Goal: Task Accomplishment & Management: Manage account settings

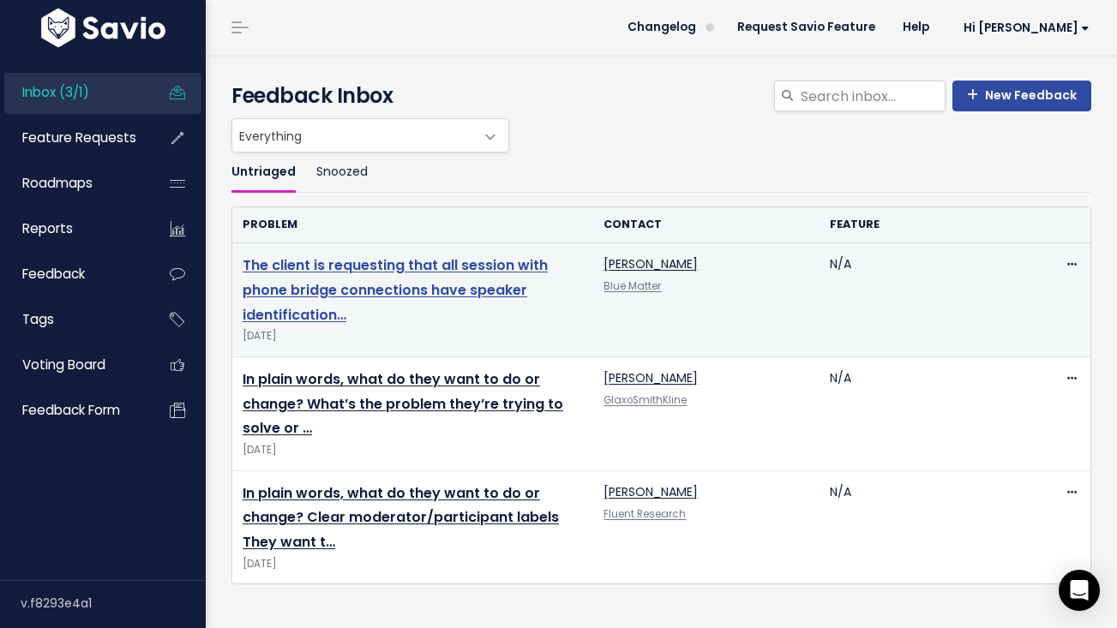
click at [349, 291] on link "The client is requesting that all session with phone bridge connections have sp…" at bounding box center [395, 289] width 305 height 69
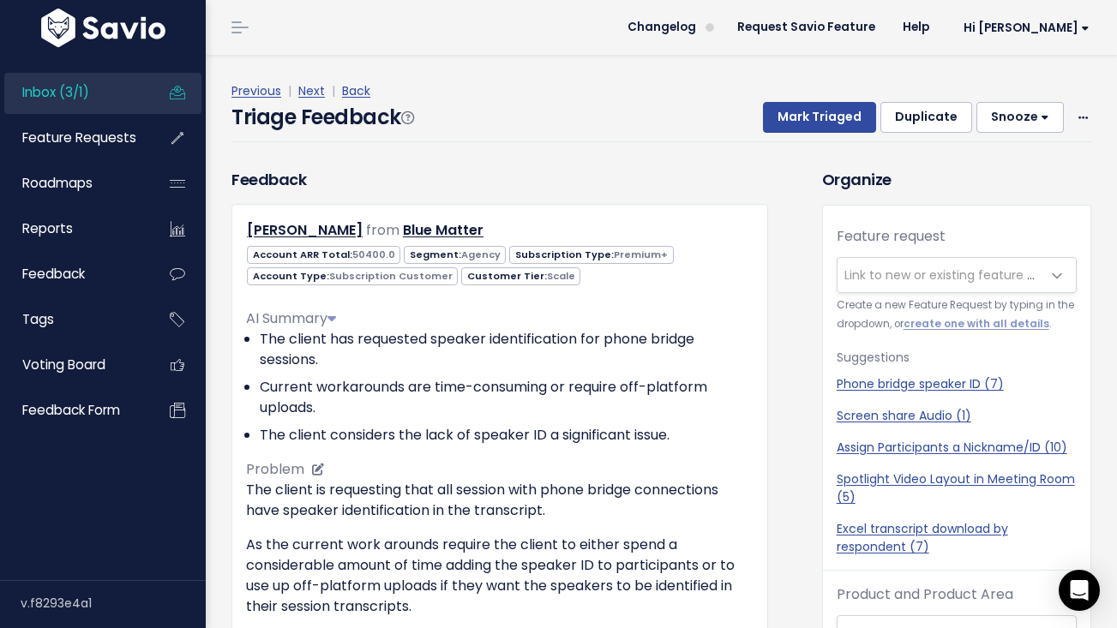
click at [442, 382] on li "Current workarounds are time-consuming or require off-platform uploads." at bounding box center [507, 397] width 494 height 41
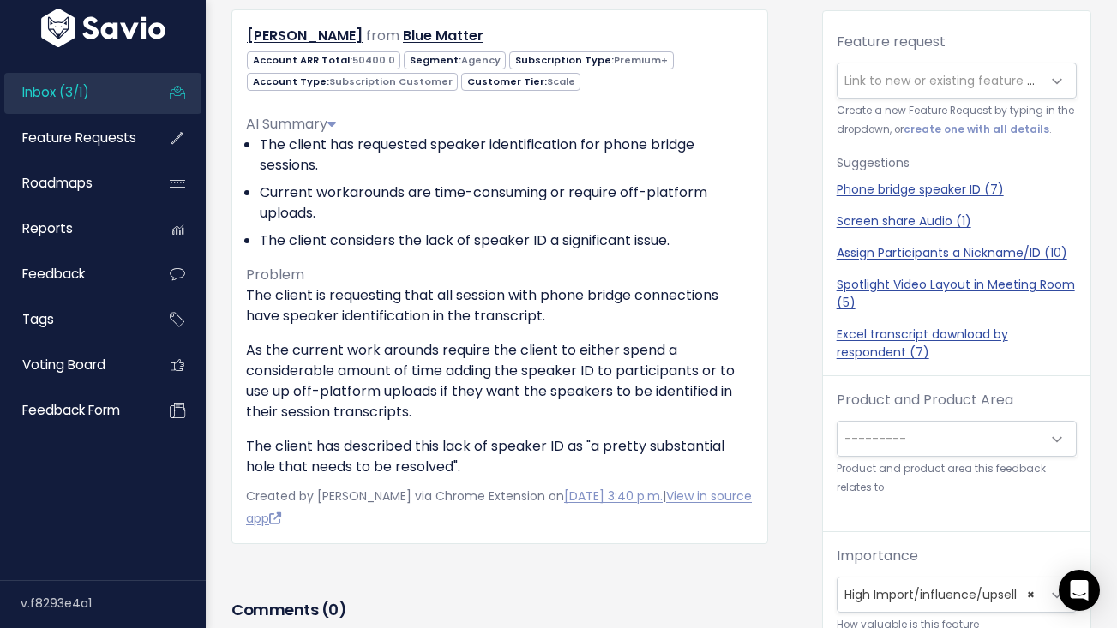
scroll to position [183, 0]
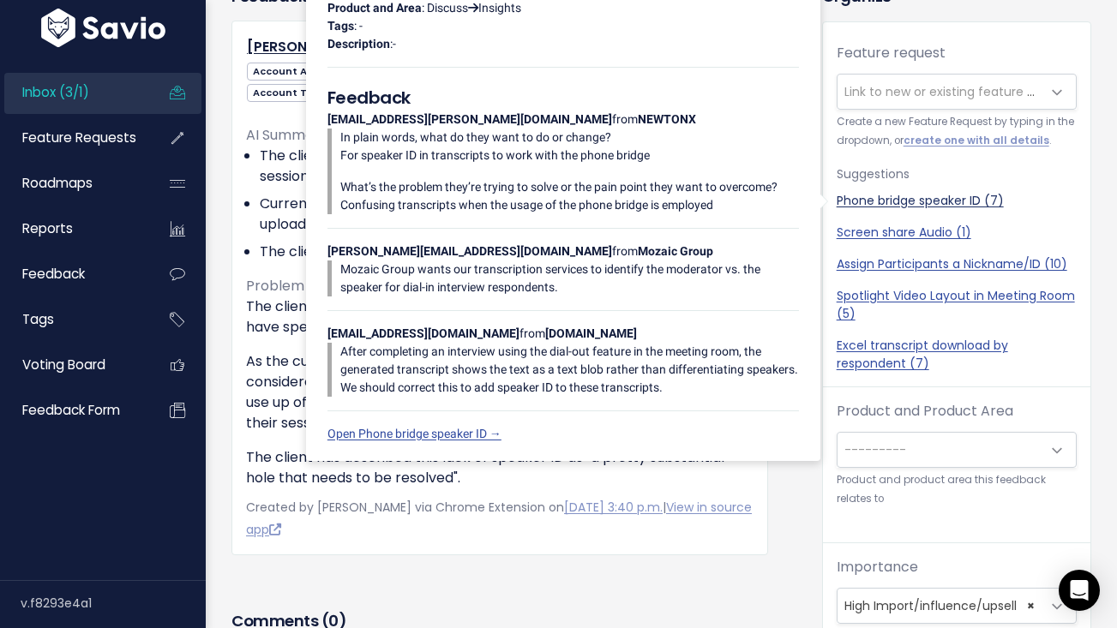
click at [931, 199] on link "Phone bridge speaker ID (7)" at bounding box center [957, 201] width 240 height 18
select select "59053"
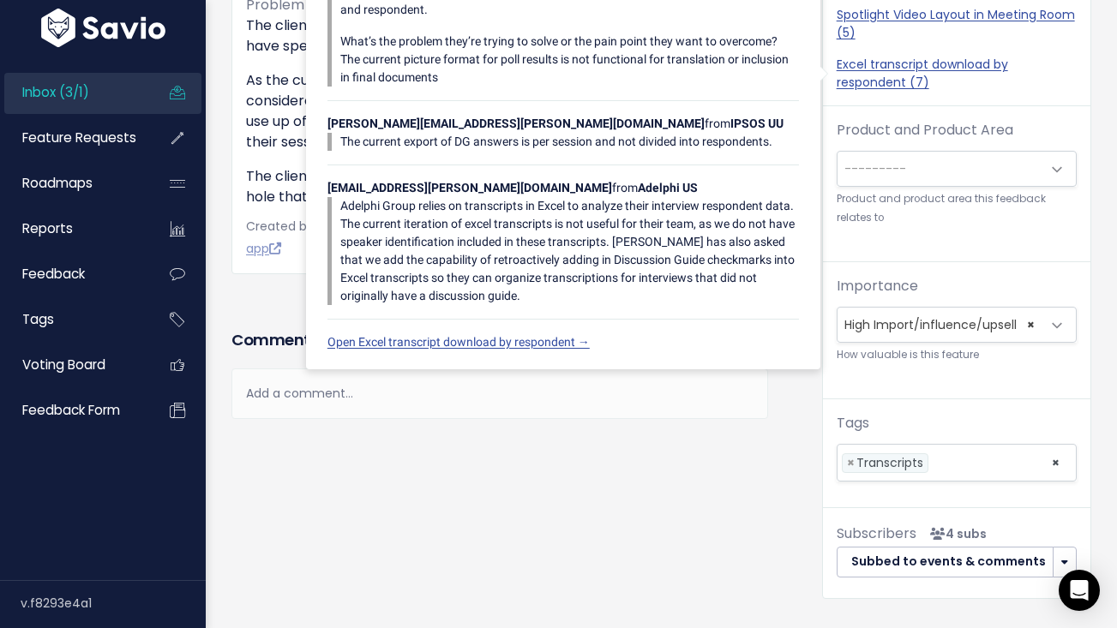
scroll to position [478, 0]
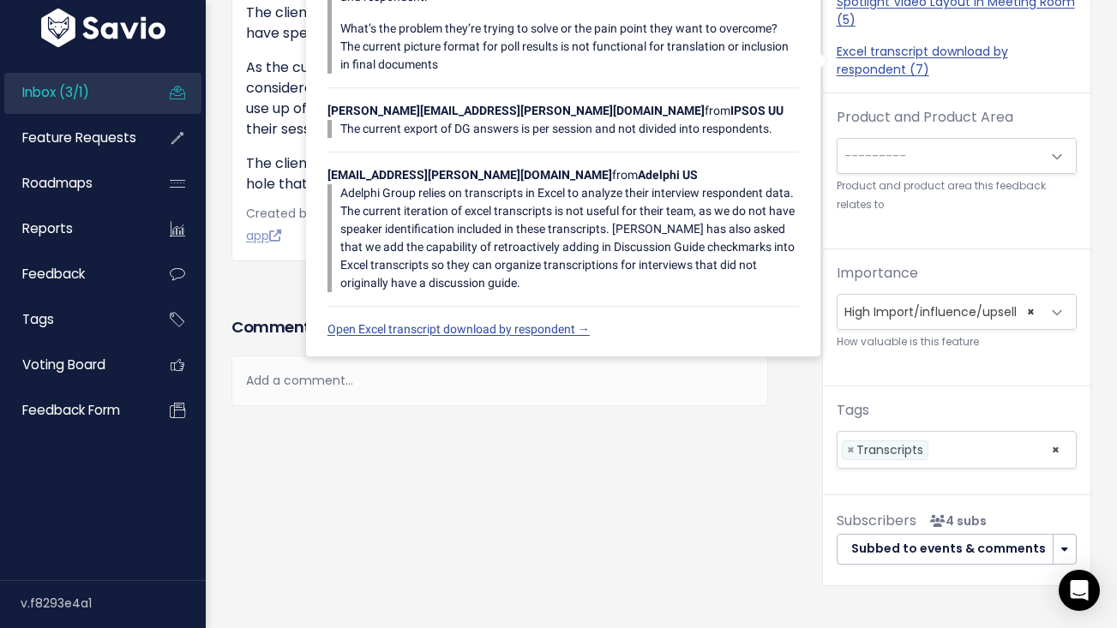
click at [908, 168] on span "---------" at bounding box center [940, 156] width 204 height 34
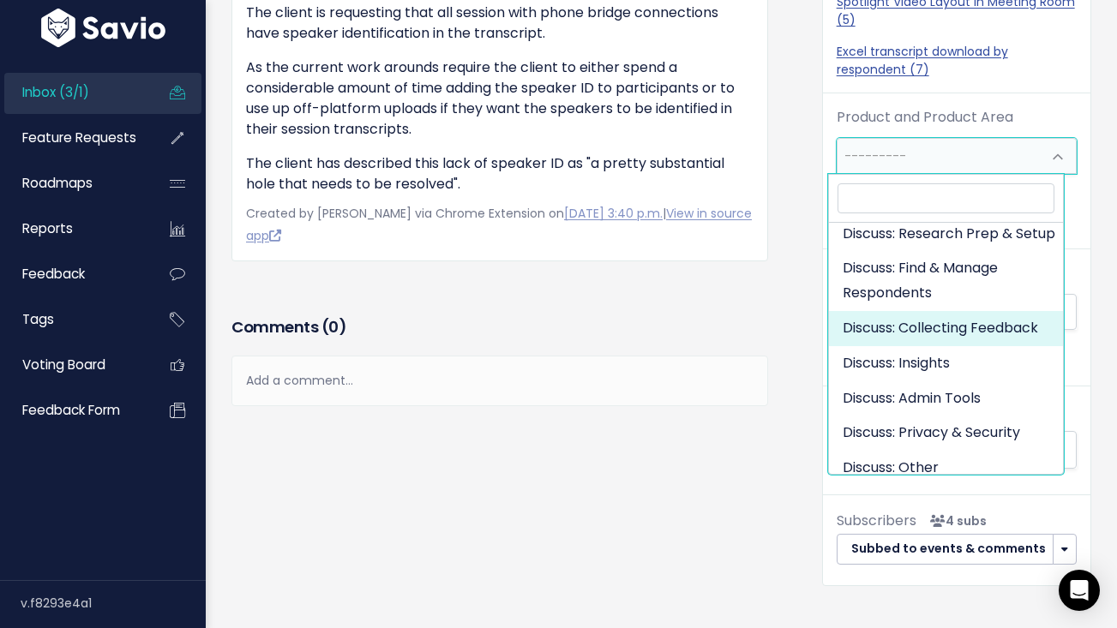
scroll to position [162, 0]
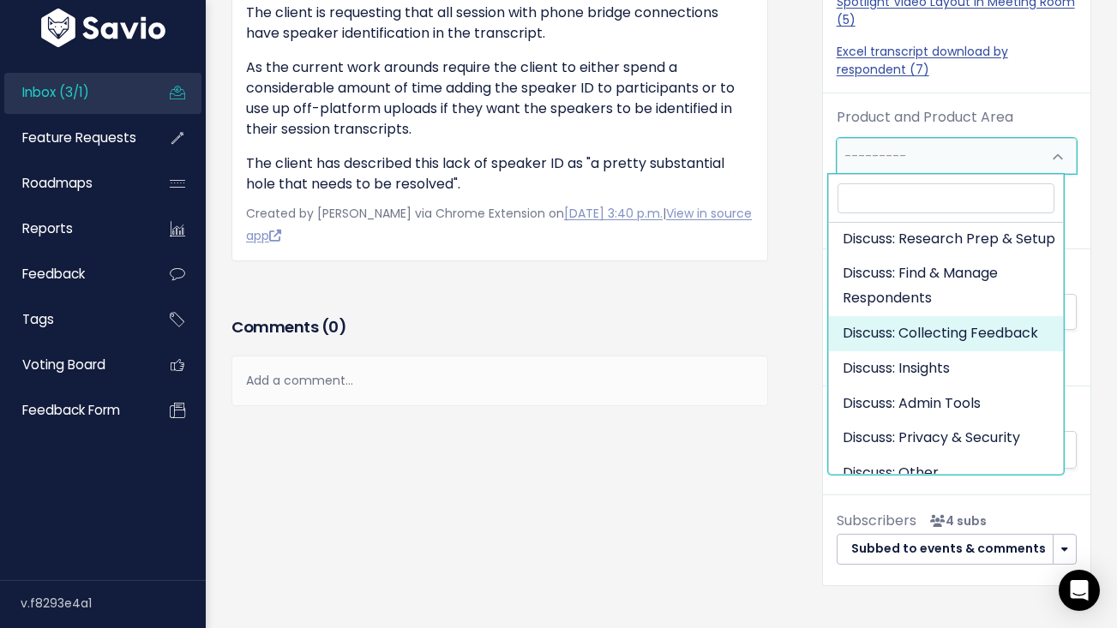
select select "DISCUSS_PLATFORM:SELF_PACED"
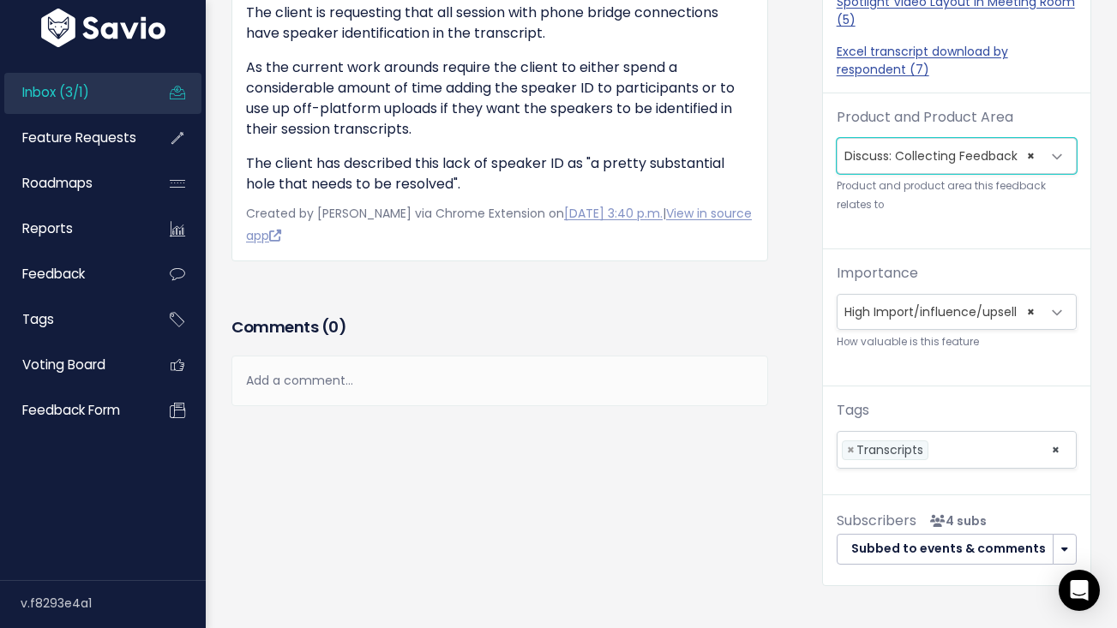
scroll to position [0, 0]
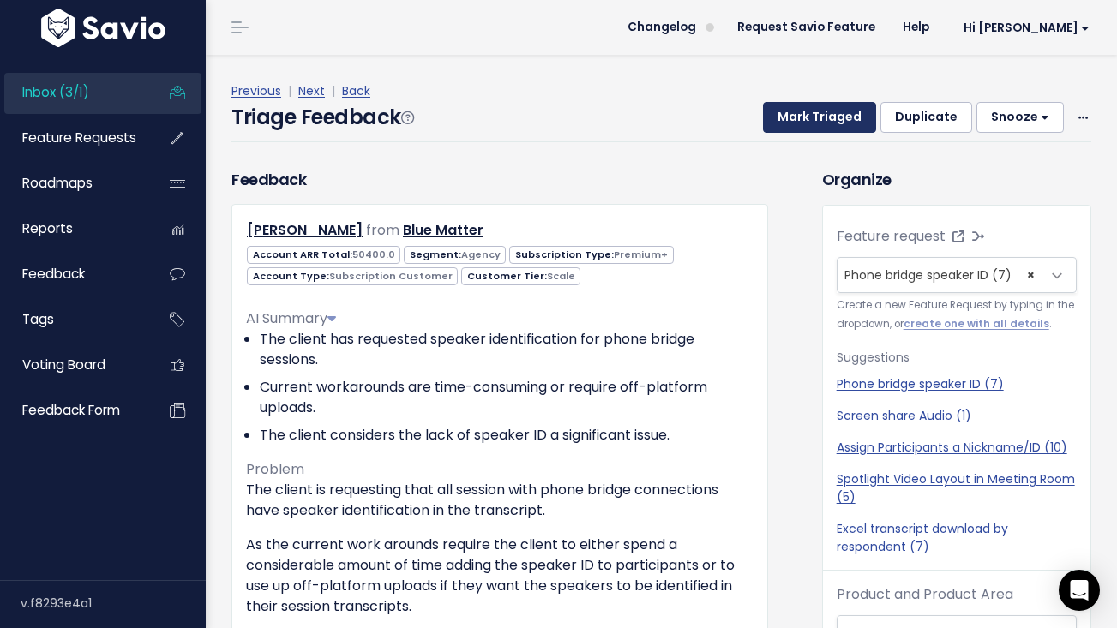
click at [800, 116] on button "Mark Triaged" at bounding box center [819, 117] width 113 height 31
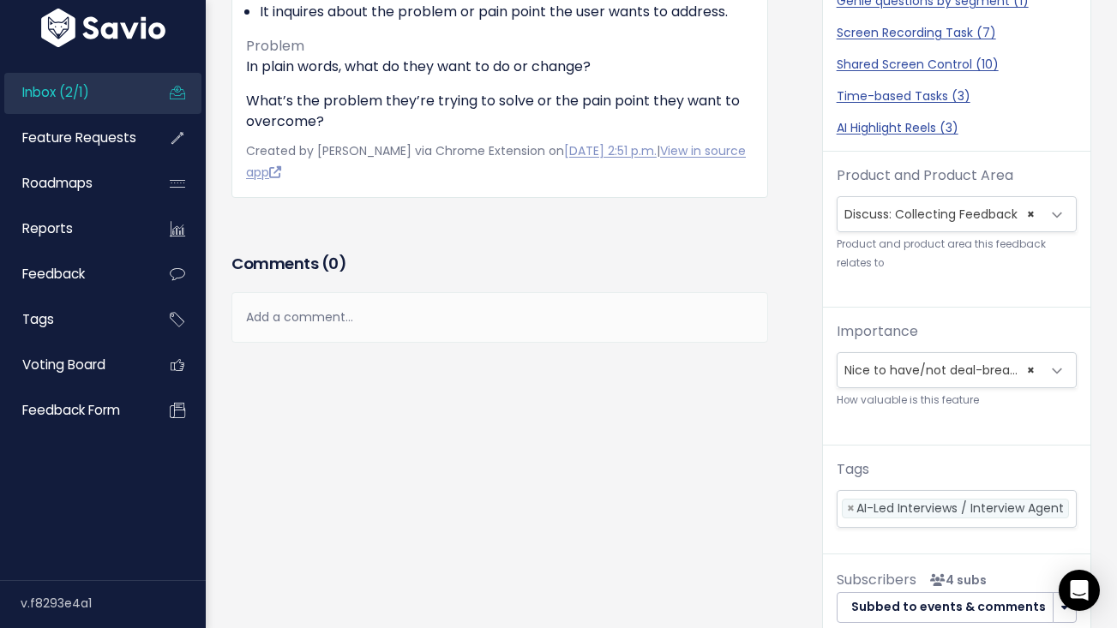
scroll to position [452, 0]
click at [359, 310] on div "Add a comment..." at bounding box center [499, 318] width 537 height 51
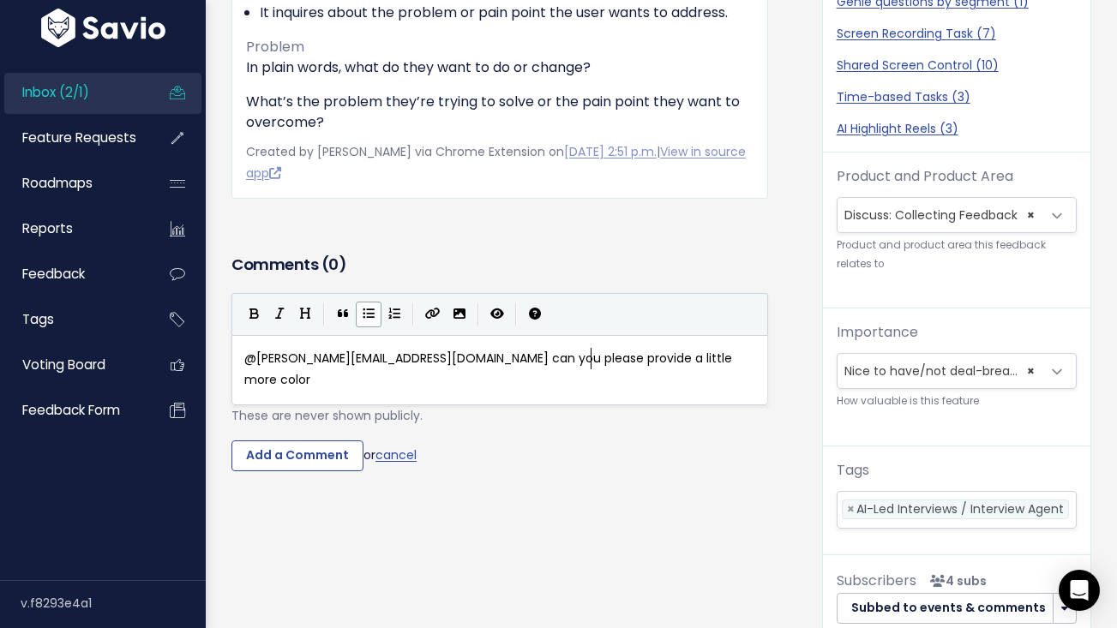
scroll to position [6, 349]
type textarea "@jill@discuss.io can you please provide a little more color"
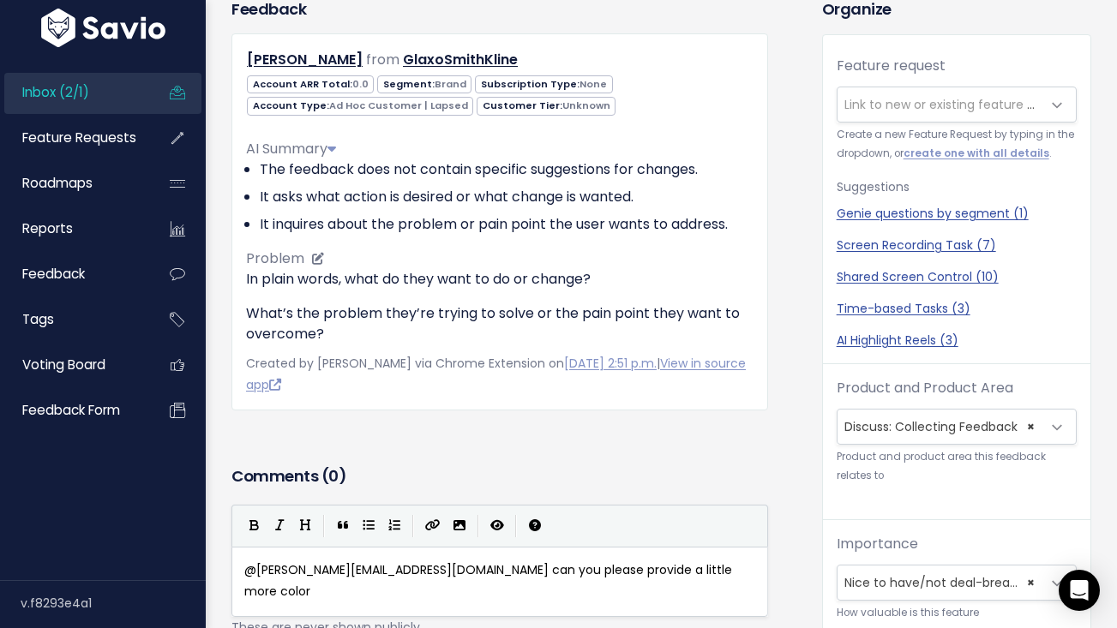
scroll to position [403, 0]
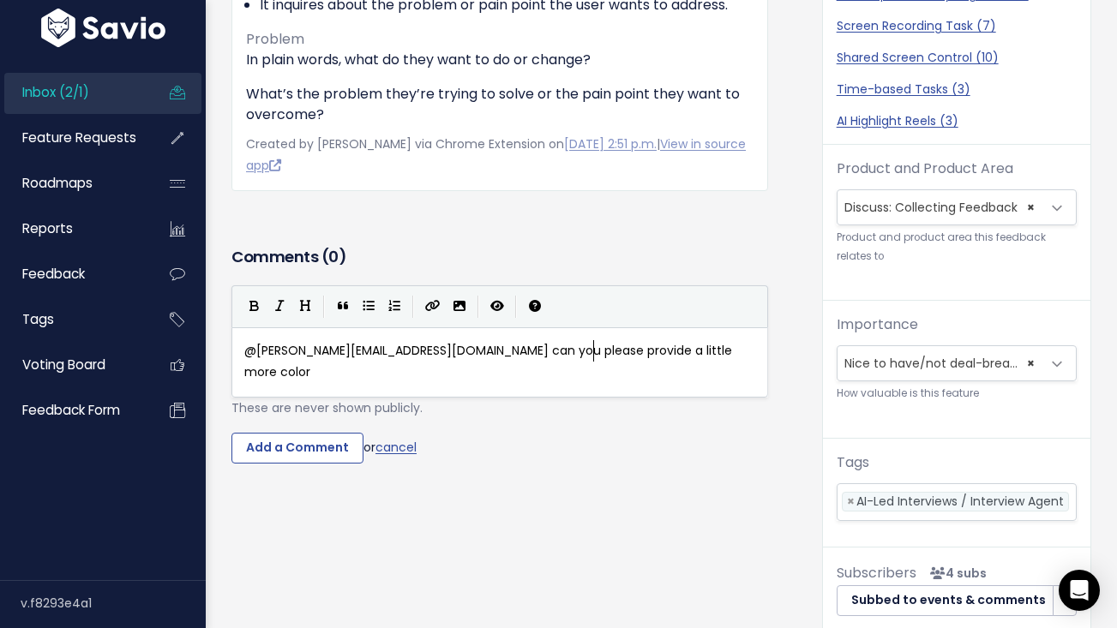
click at [603, 357] on pre "@jill@discuss.io can you please provide a little more color" at bounding box center [506, 361] width 531 height 43
type textarea "on this one?"
click at [290, 454] on input "Add a Comment" at bounding box center [297, 448] width 132 height 31
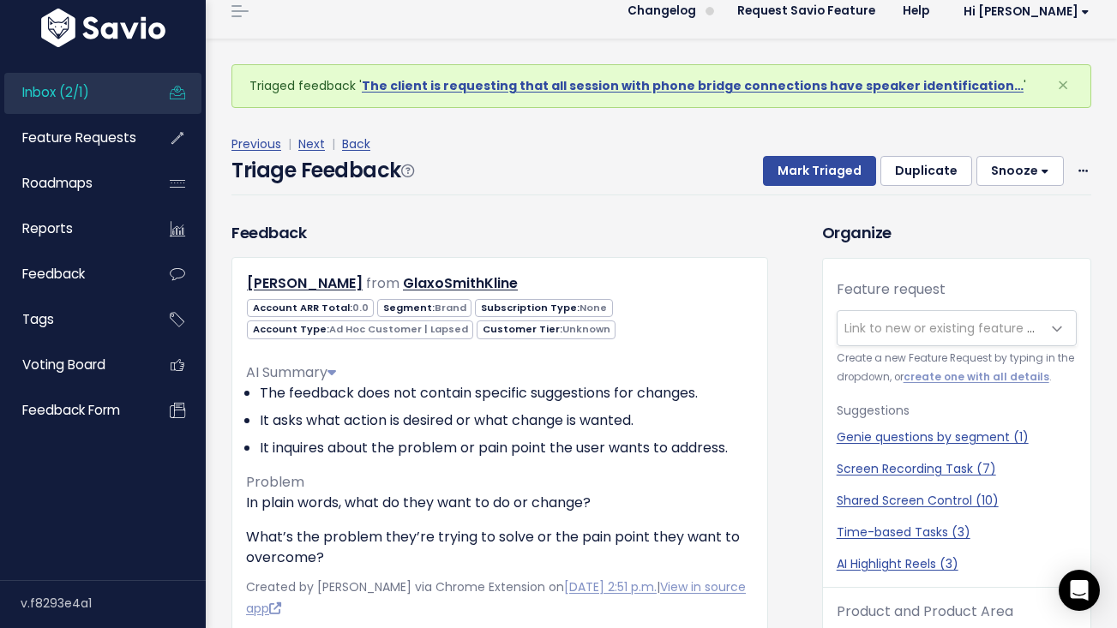
scroll to position [0, 0]
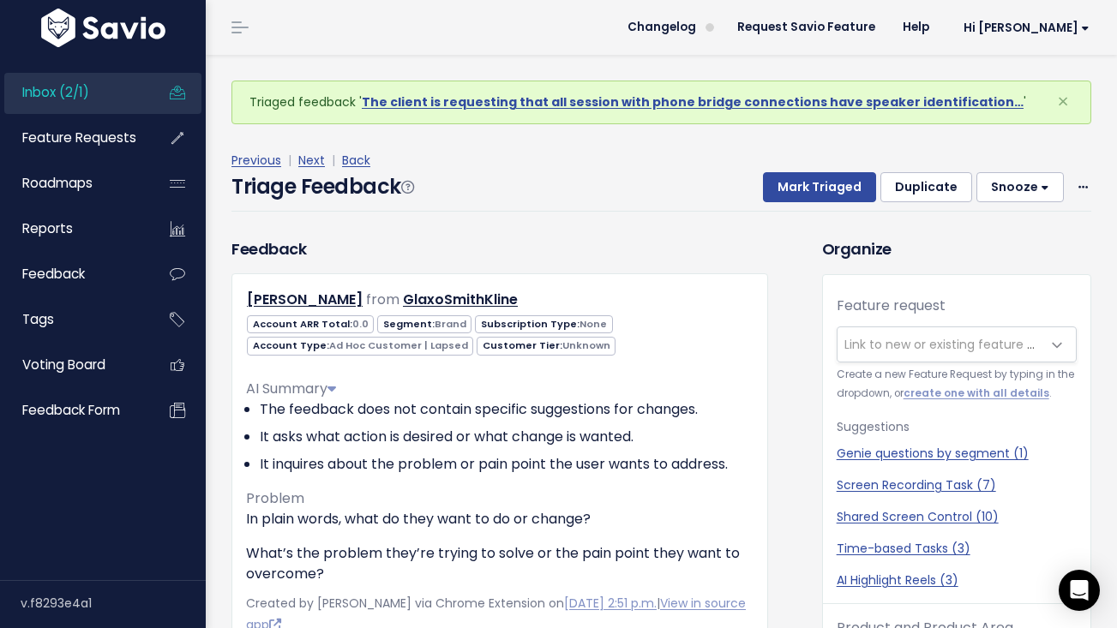
click at [1018, 191] on button "Snooze" at bounding box center [1019, 187] width 87 height 31
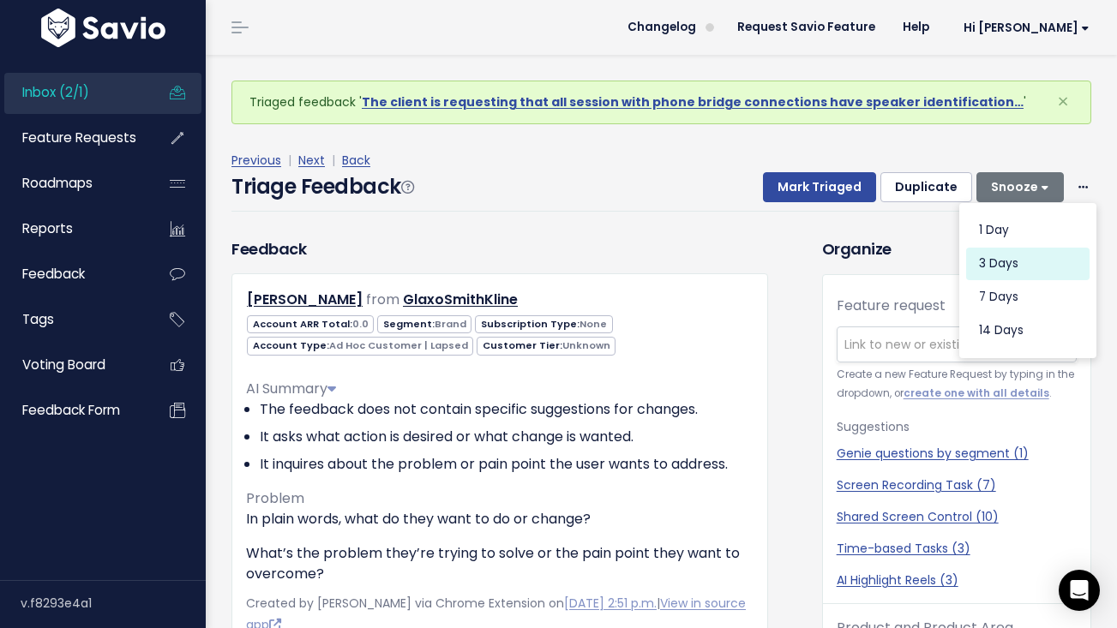
click at [1018, 275] on button "3 days" at bounding box center [1027, 263] width 123 height 33
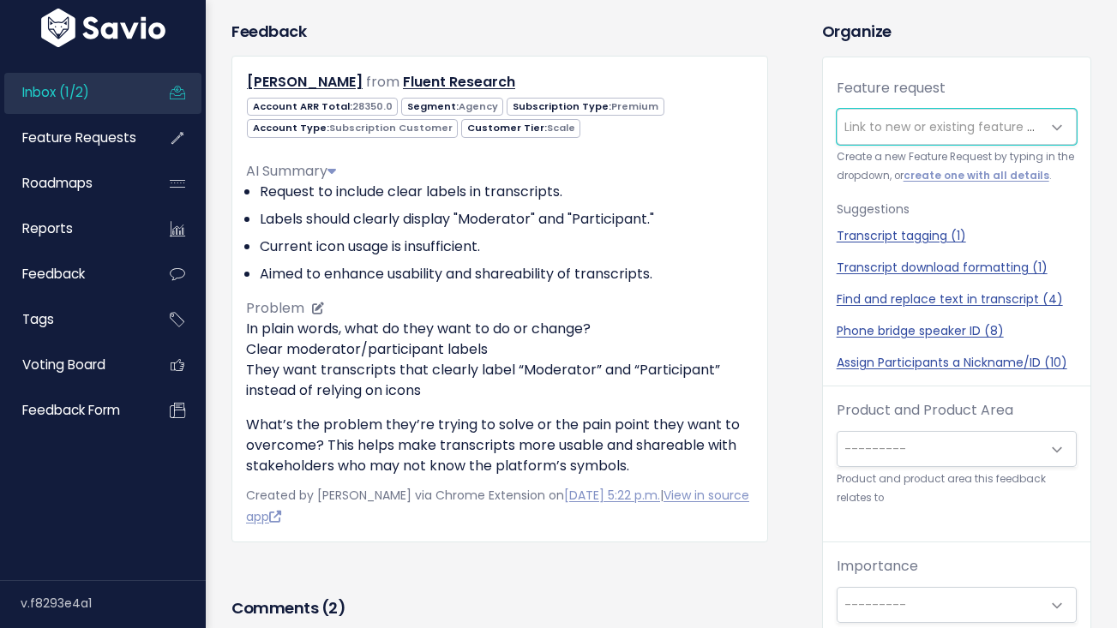
scroll to position [231, 0]
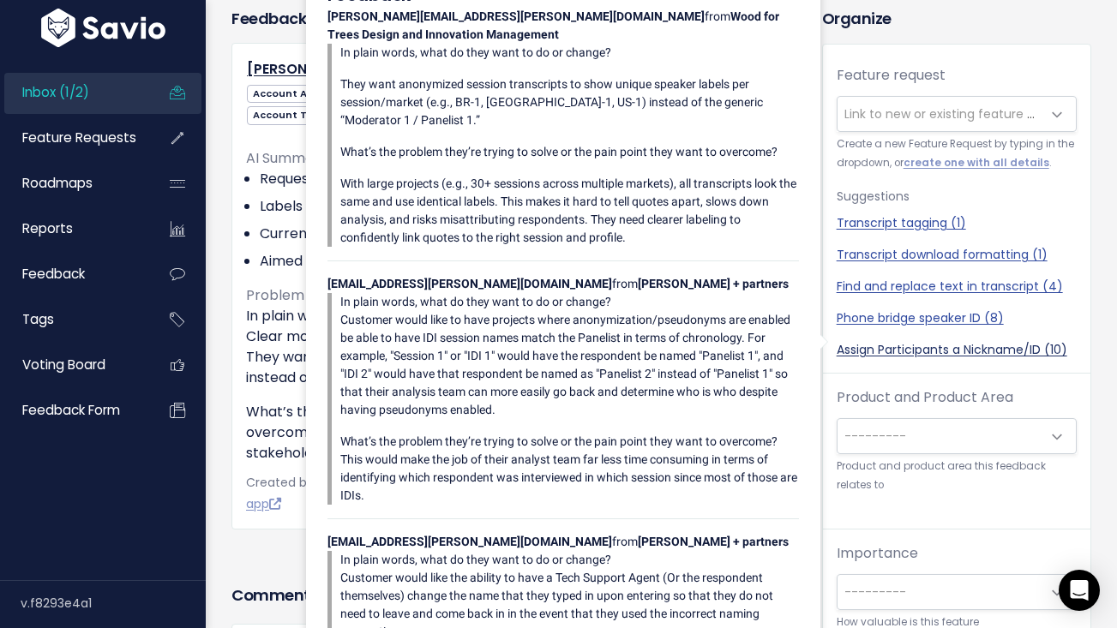
click at [898, 341] on link "Assign Participants a Nickname/ID (10)" at bounding box center [957, 350] width 240 height 18
select select "58945"
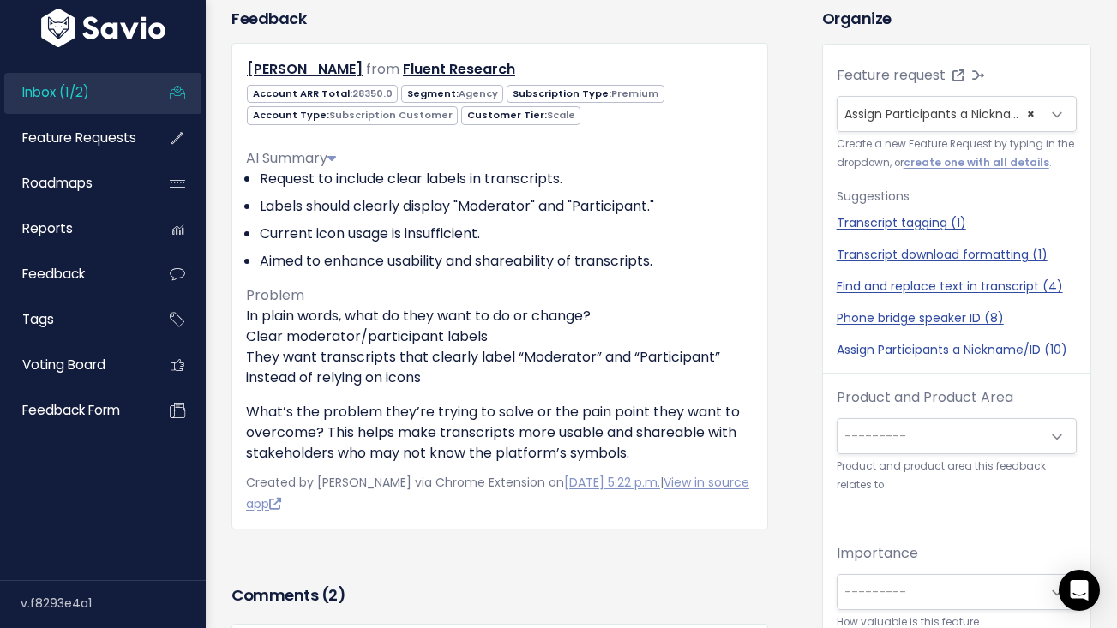
click at [886, 428] on span "---------" at bounding box center [875, 436] width 62 height 17
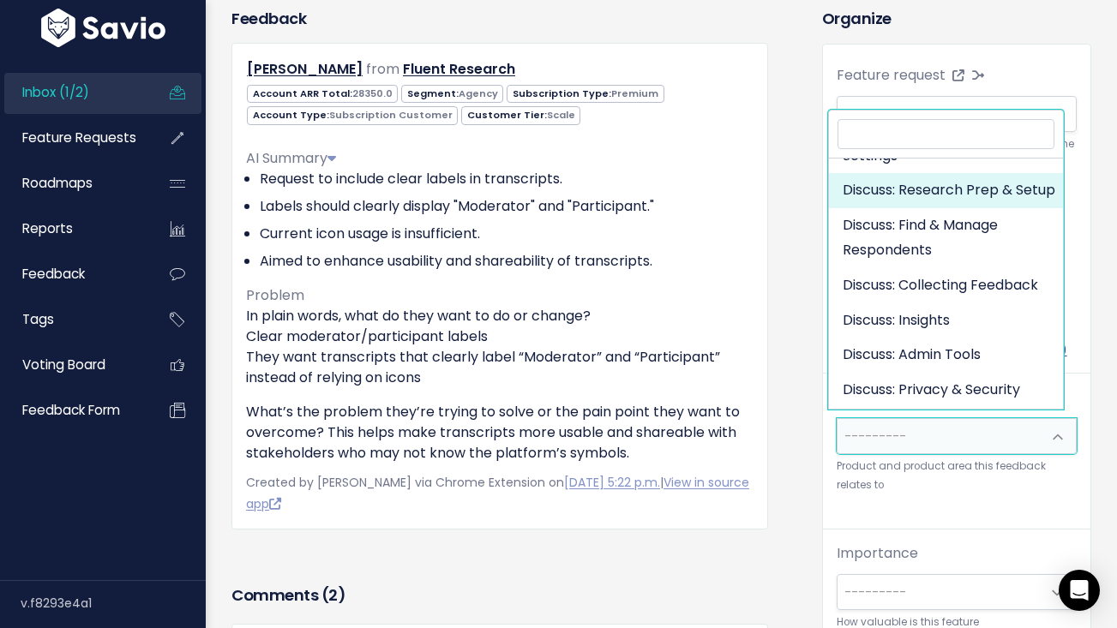
scroll to position [264, 0]
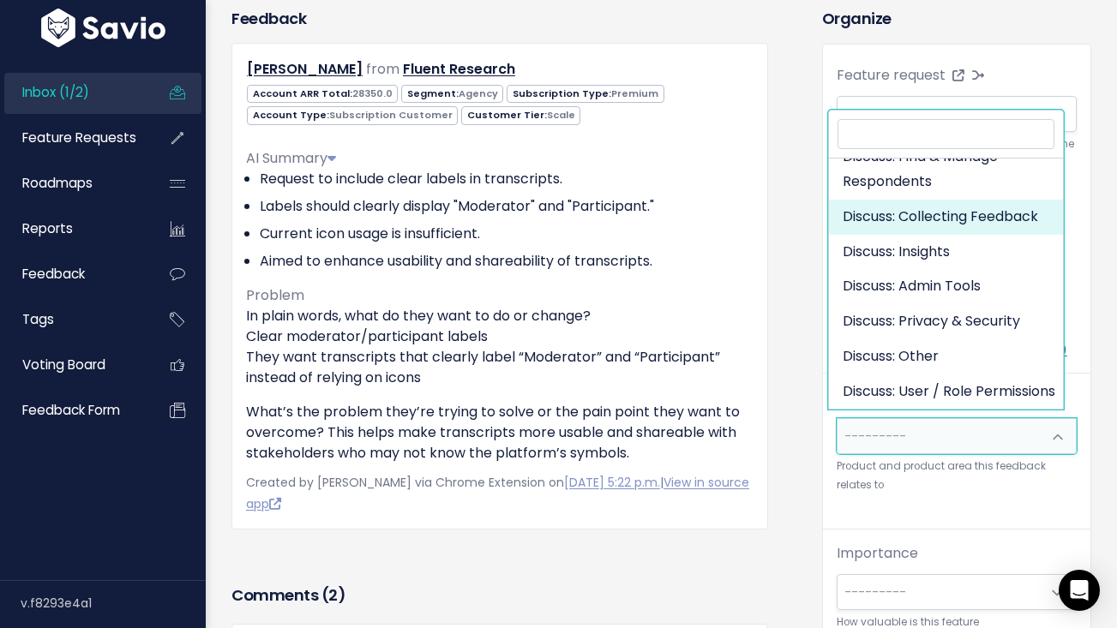
select select "DISCUSS_PLATFORM:SELF_PACED"
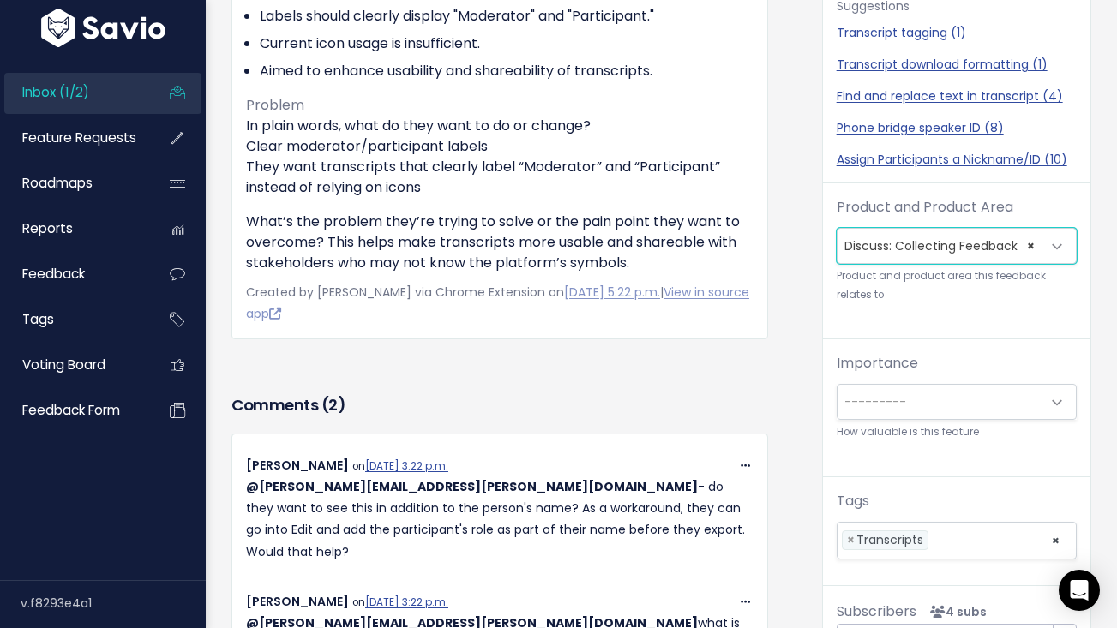
scroll to position [617, 0]
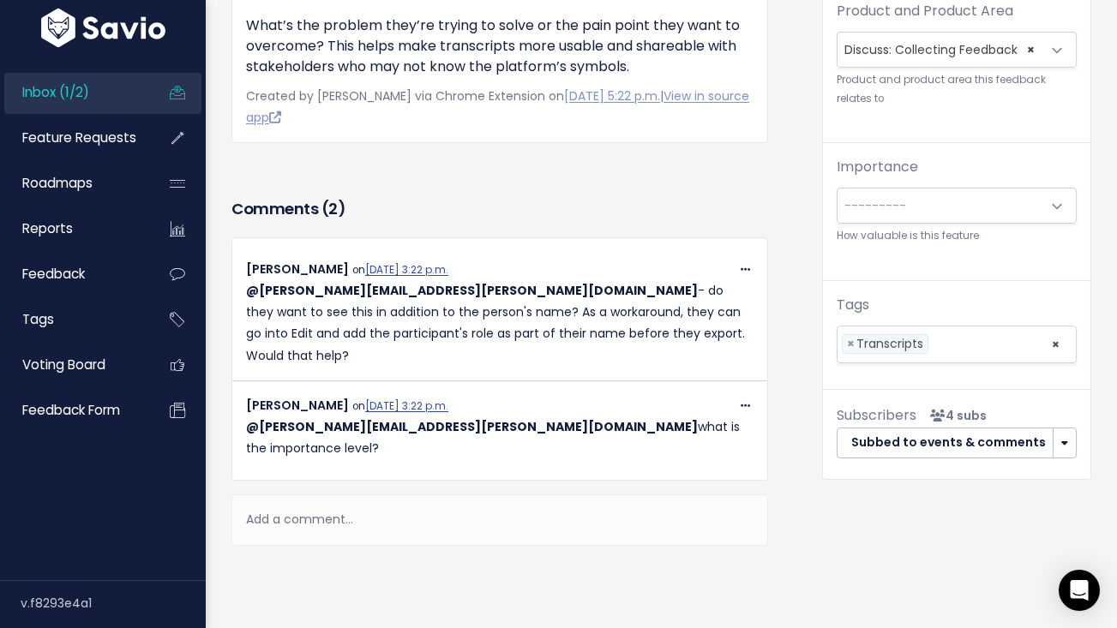
click at [898, 189] on span "---------" at bounding box center [940, 206] width 204 height 34
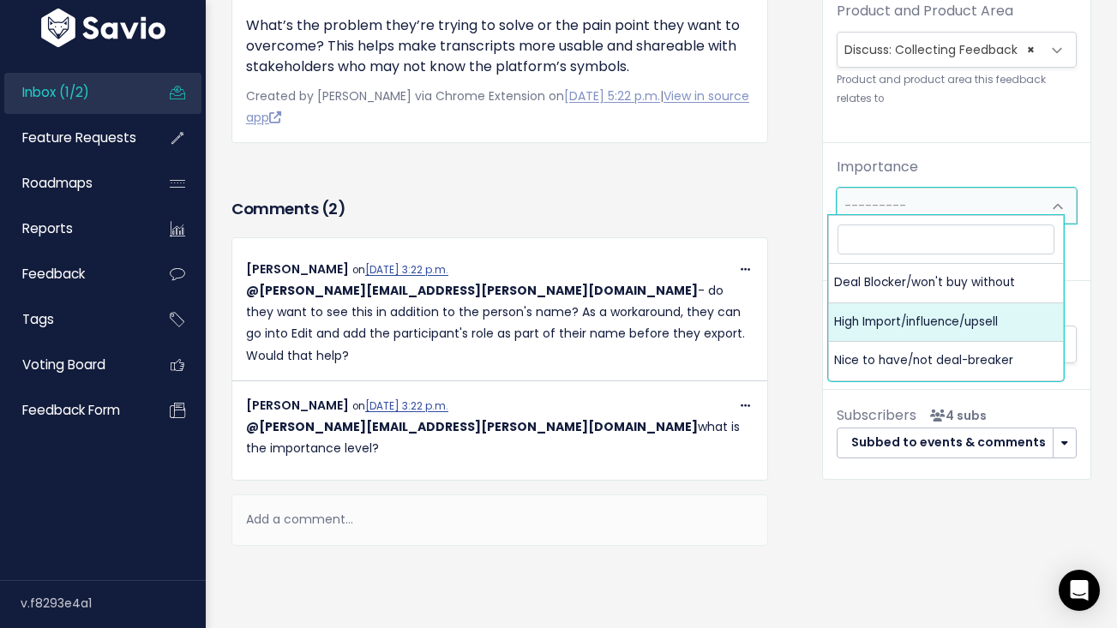
select select "MUST_HAVE"
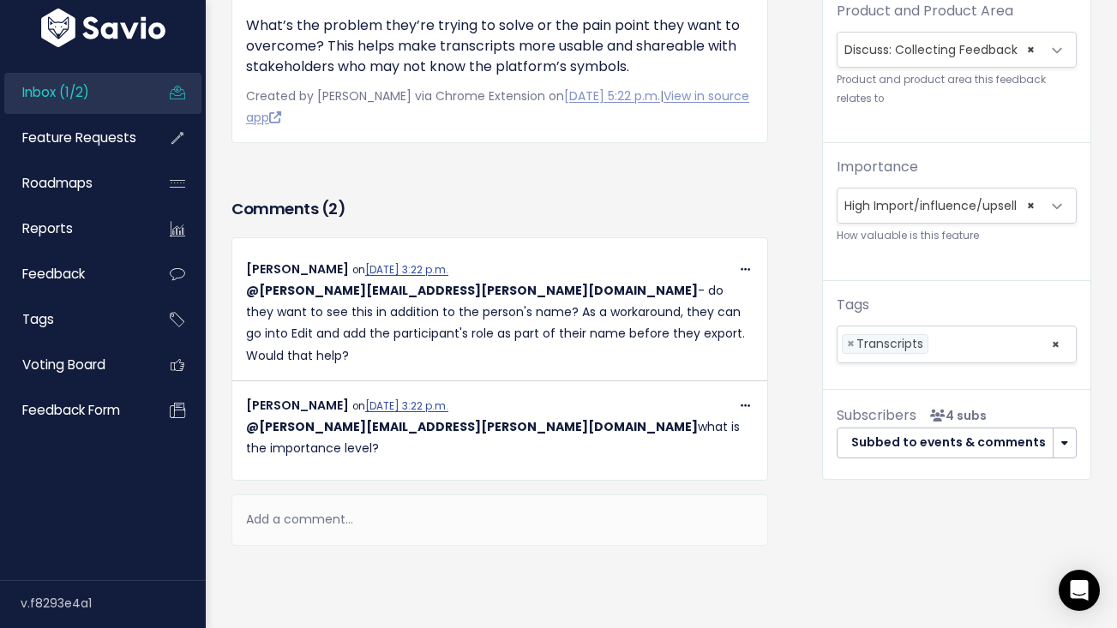
click at [786, 489] on div "Feedback Allison Caplovitz from Fluent Research Agency" at bounding box center [514, 108] width 591 height 976
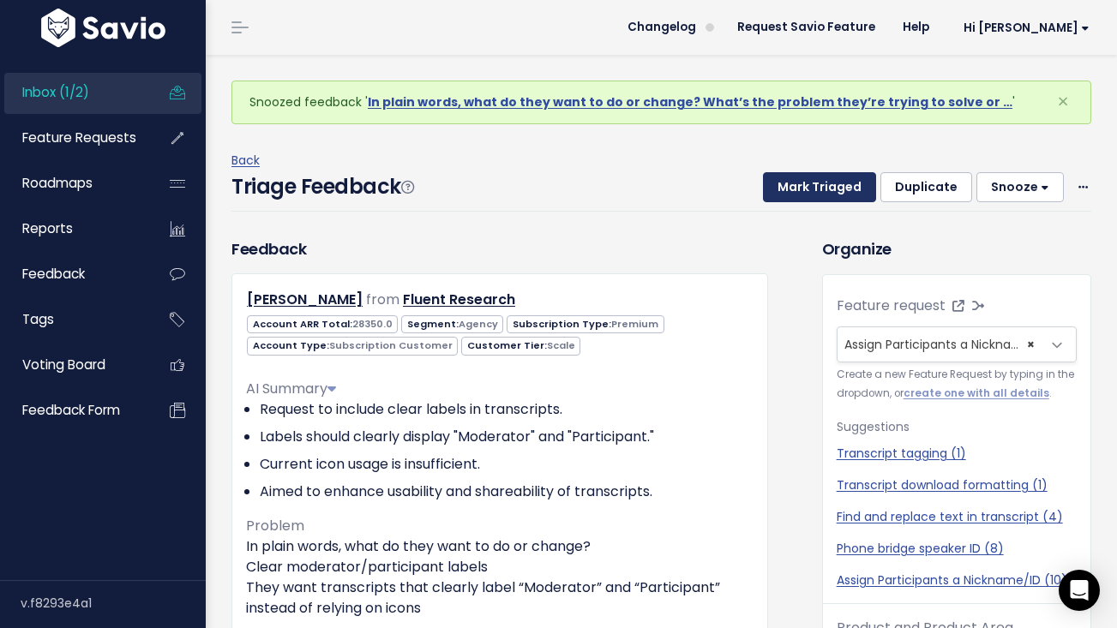
click at [837, 190] on button "Mark Triaged" at bounding box center [819, 187] width 113 height 31
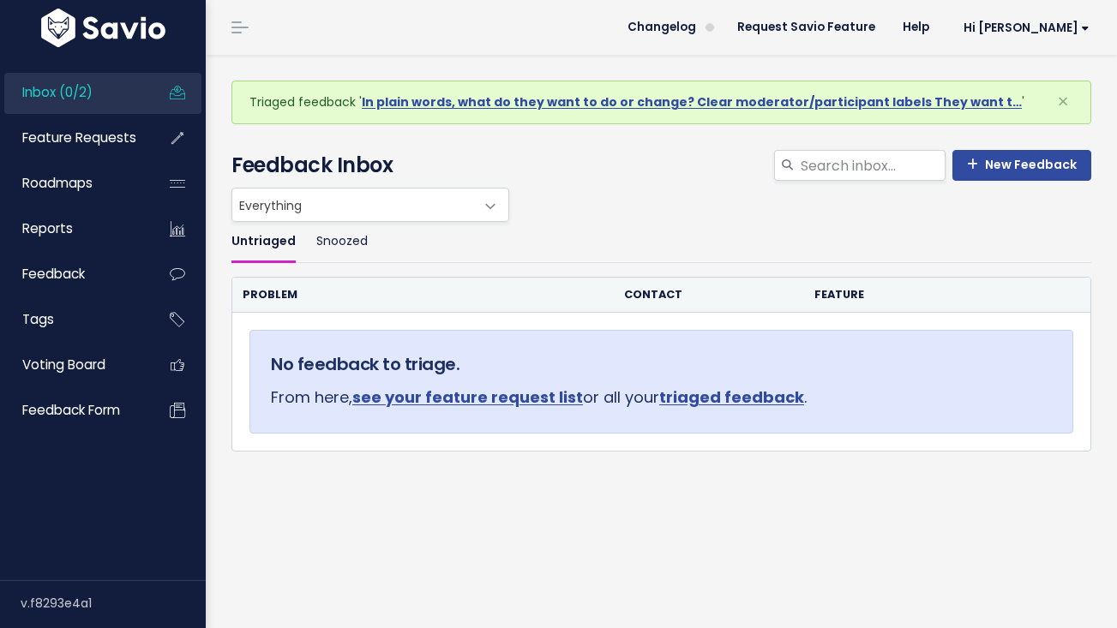
click at [645, 228] on ul "Untriaged Snoozed" at bounding box center [661, 242] width 860 height 40
